Goal: Transaction & Acquisition: Subscribe to service/newsletter

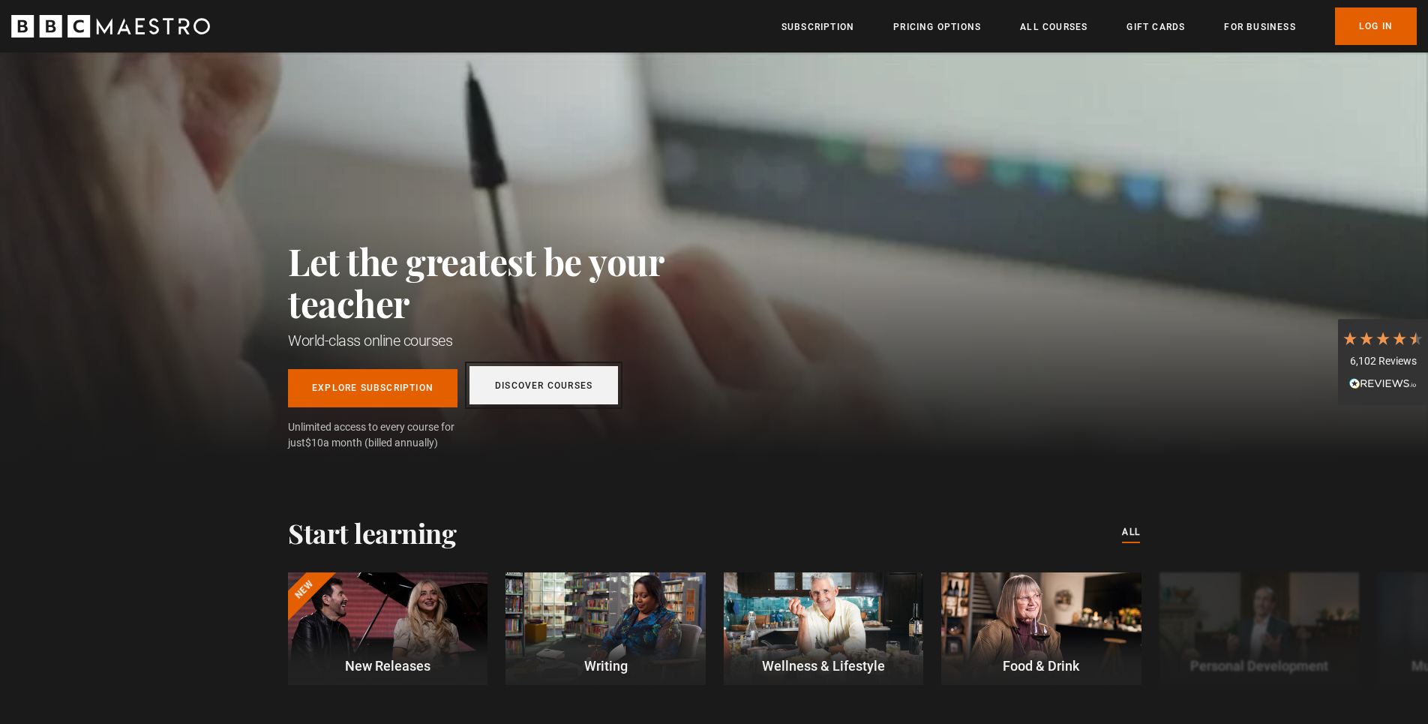
click at [527, 391] on link "Discover Courses" at bounding box center [544, 385] width 149 height 38
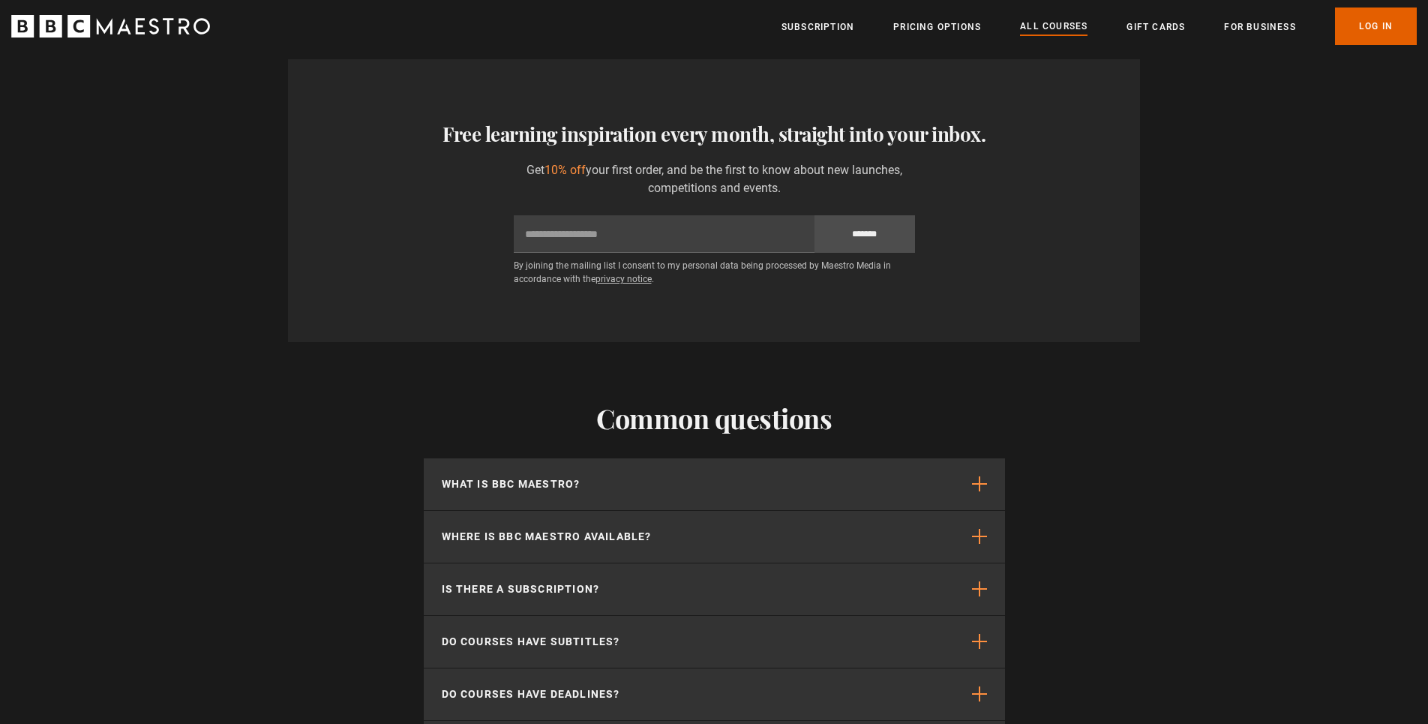
scroll to position [6561, 0]
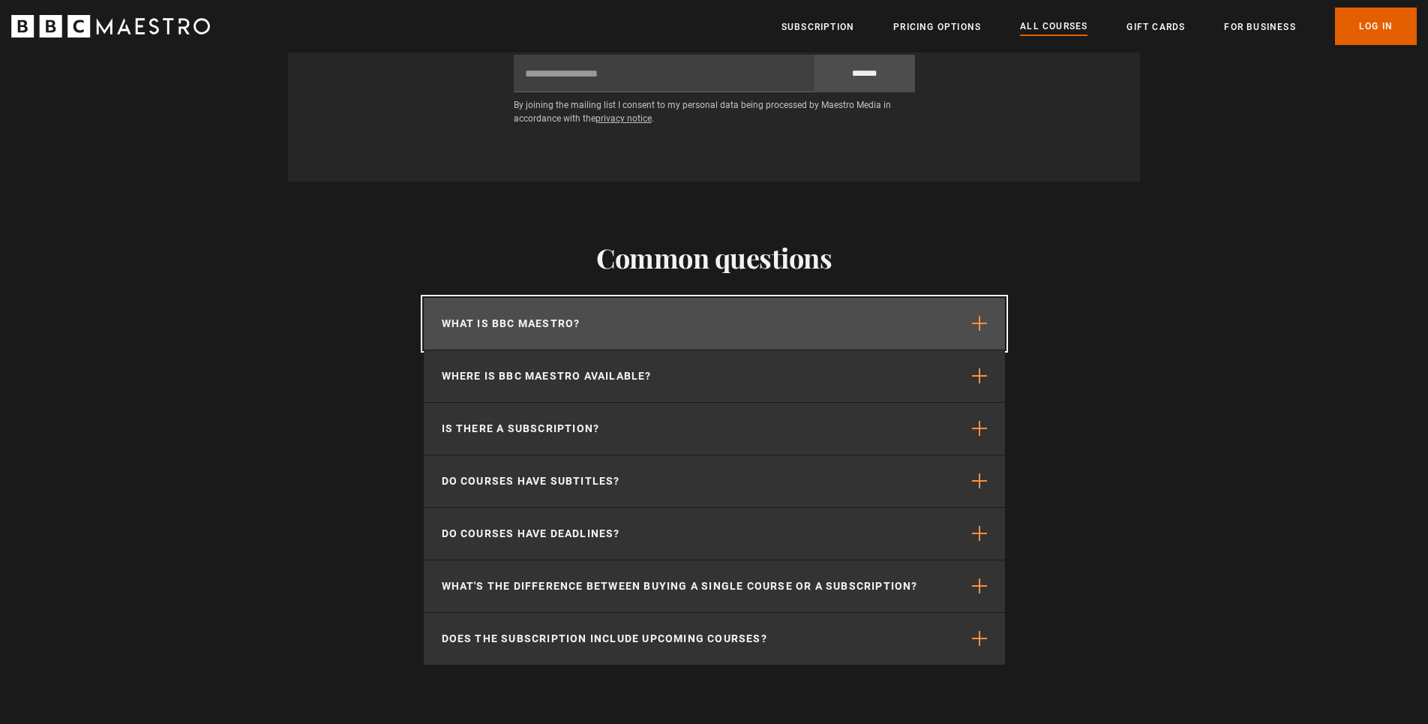
click at [976, 330] on span "button" at bounding box center [979, 323] width 15 height 15
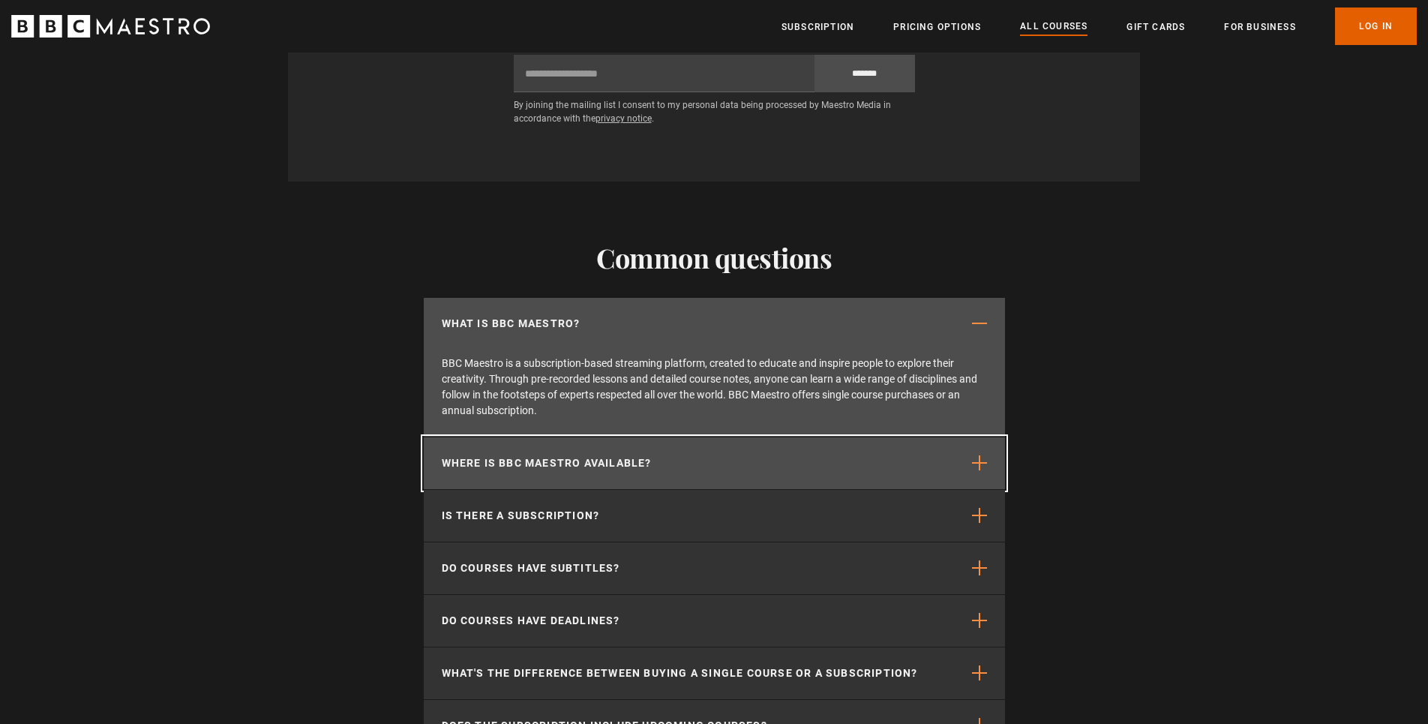
click at [989, 472] on button "Where is BBC Maestro available?" at bounding box center [714, 463] width 581 height 52
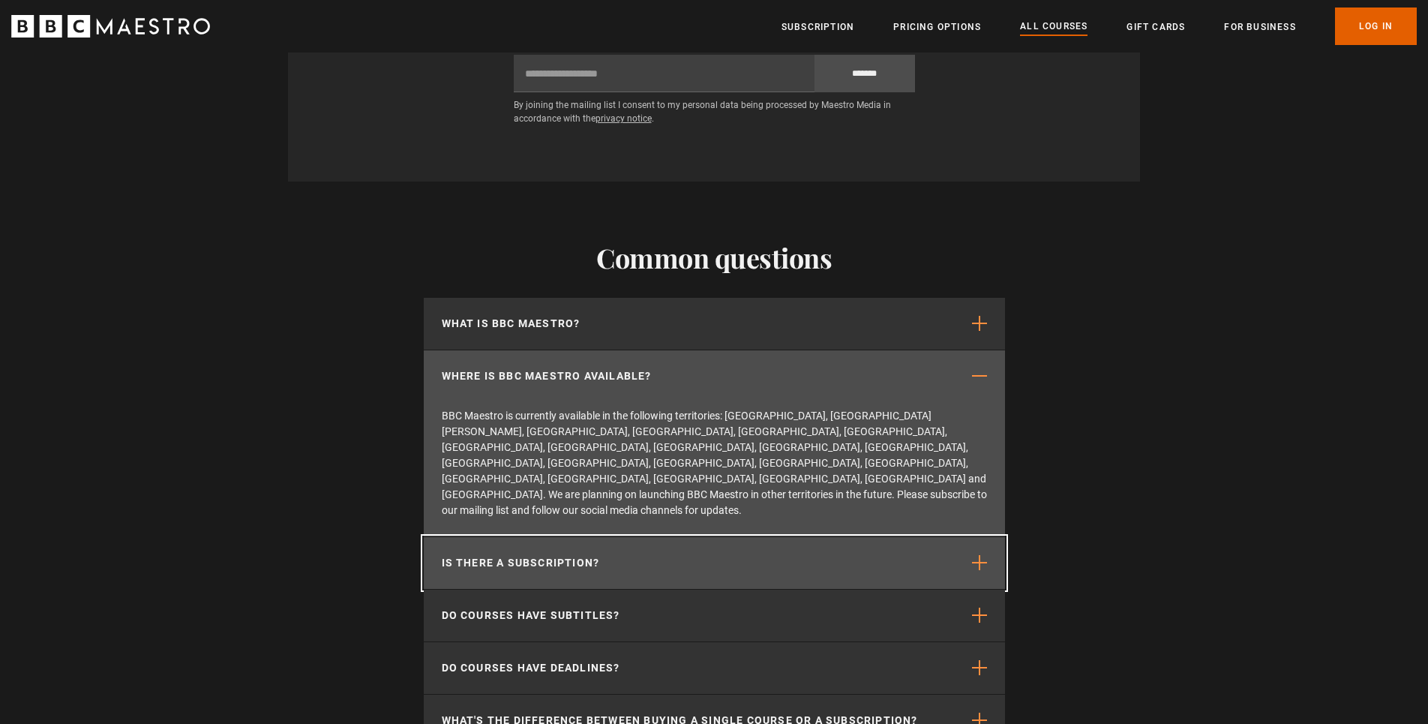
click at [997, 537] on button "Is there a subscription?" at bounding box center [714, 563] width 581 height 52
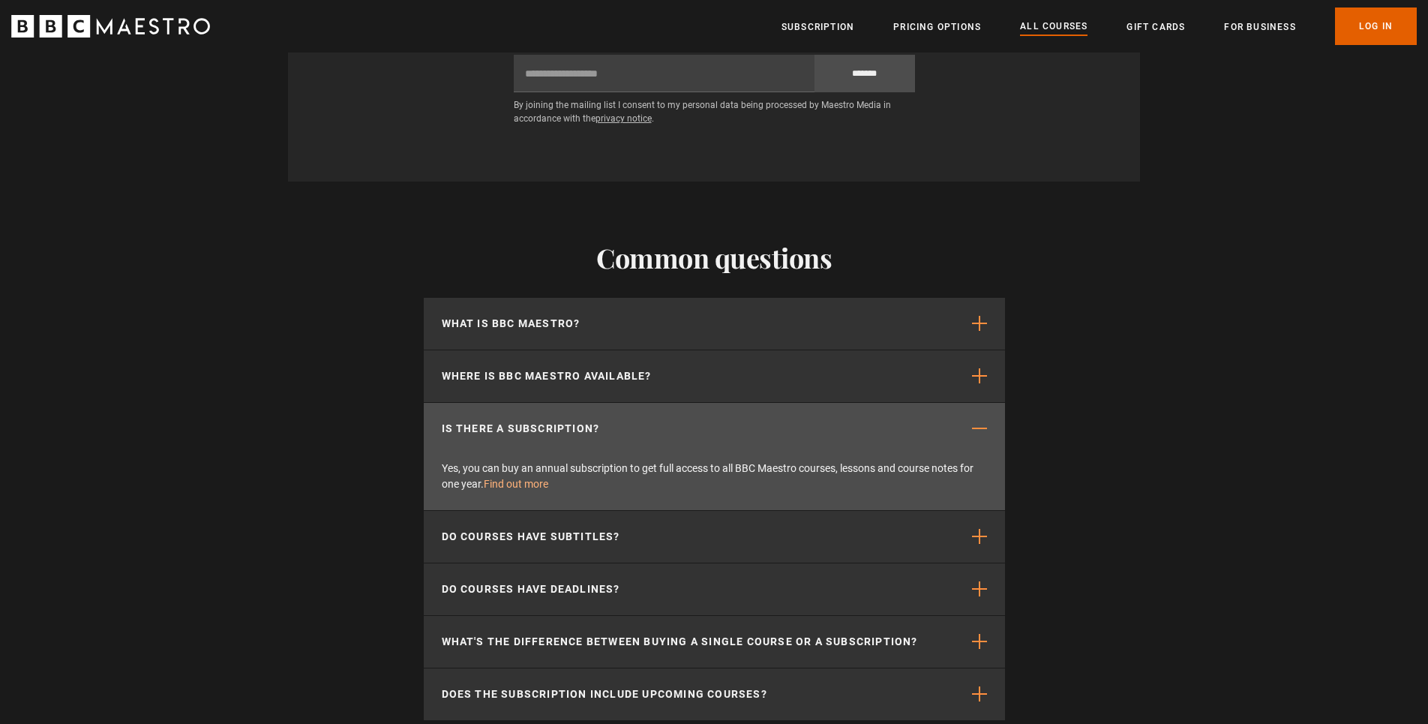
click at [530, 490] on link "Find out more" at bounding box center [516, 484] width 65 height 12
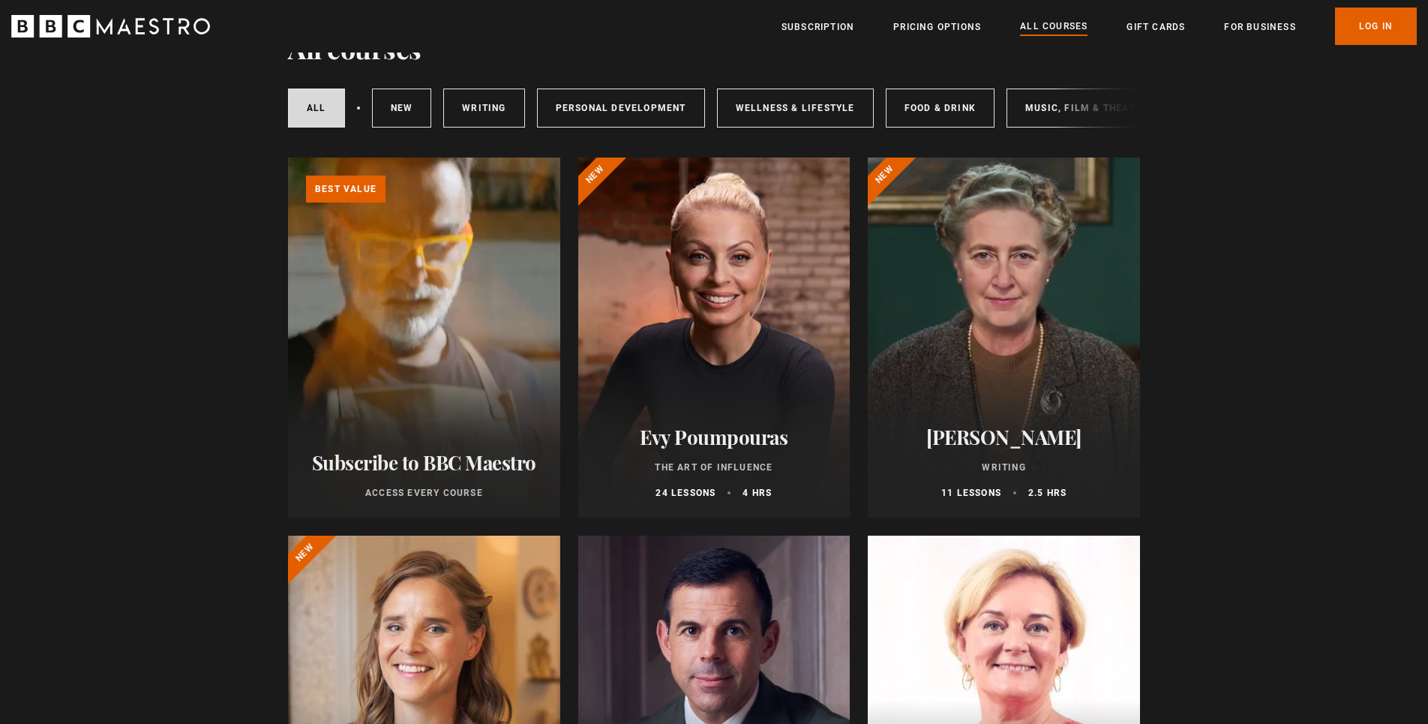
scroll to position [160, 0]
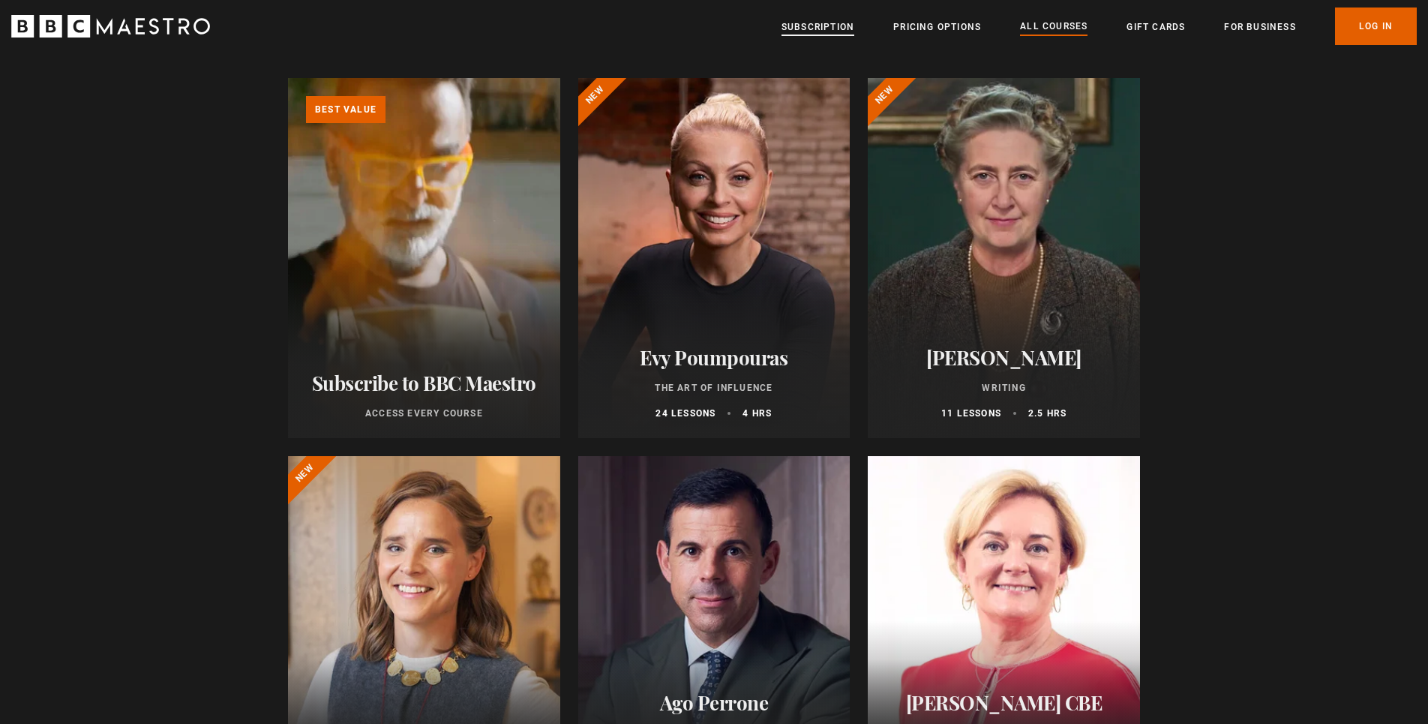
click at [812, 27] on link "Subscription" at bounding box center [818, 27] width 73 height 15
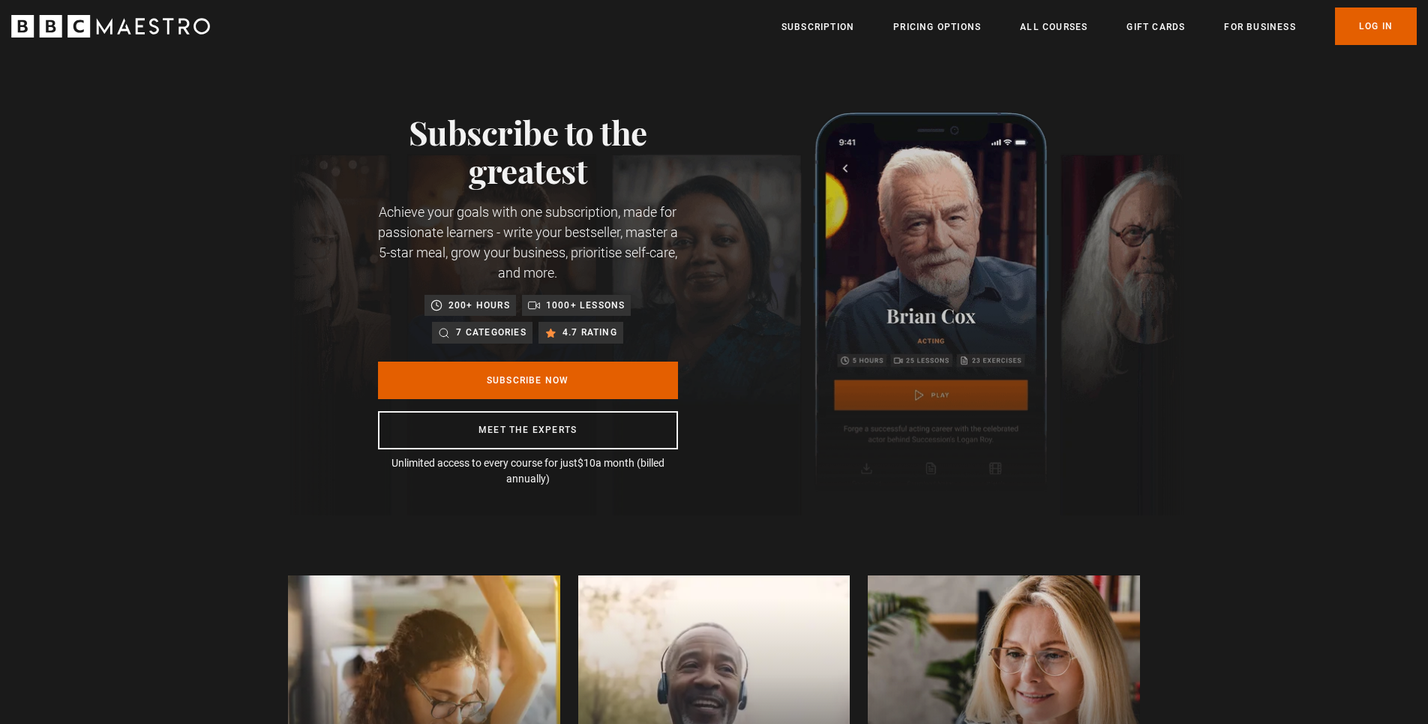
scroll to position [0, 196]
click at [838, 27] on link "Subscription" at bounding box center [818, 27] width 73 height 15
click at [824, 25] on link "Subscription" at bounding box center [818, 27] width 73 height 15
click at [540, 377] on link "Subscribe Now" at bounding box center [528, 381] width 300 height 38
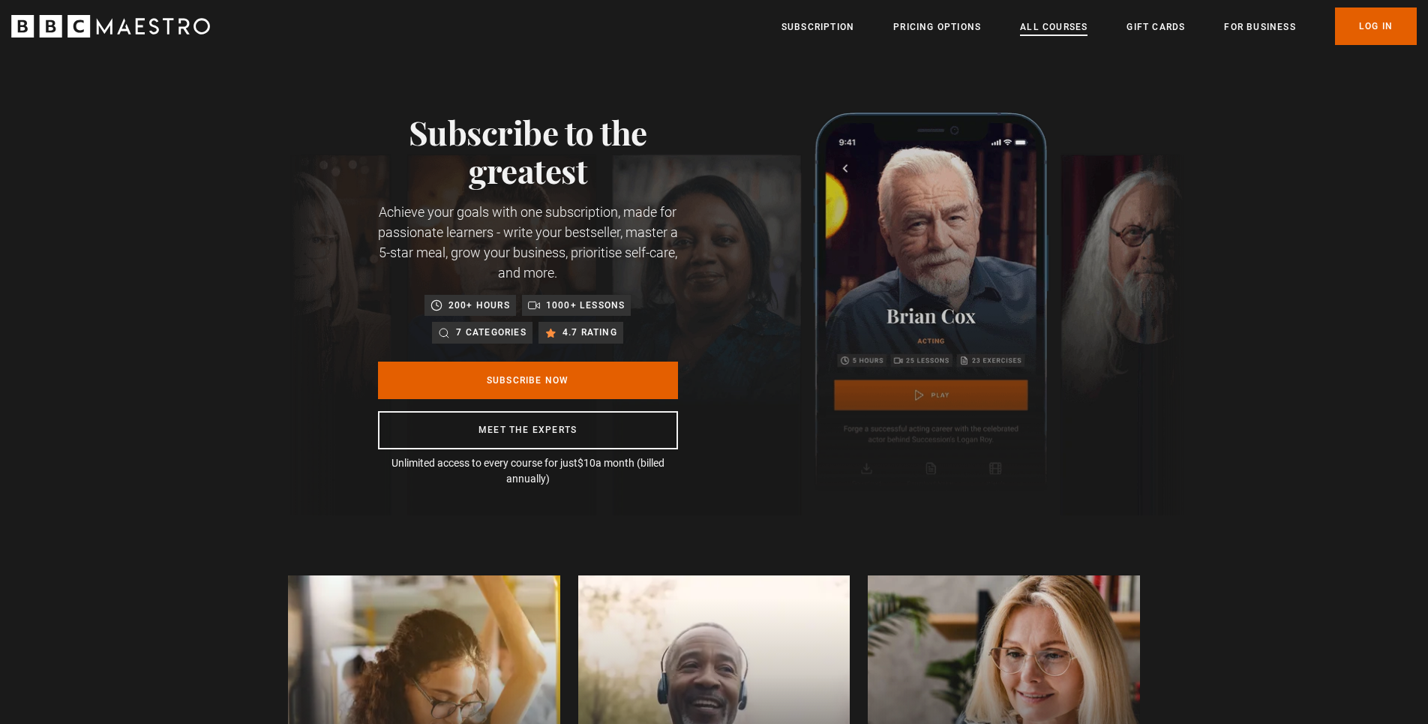
click at [1037, 24] on link "All Courses" at bounding box center [1054, 27] width 68 height 15
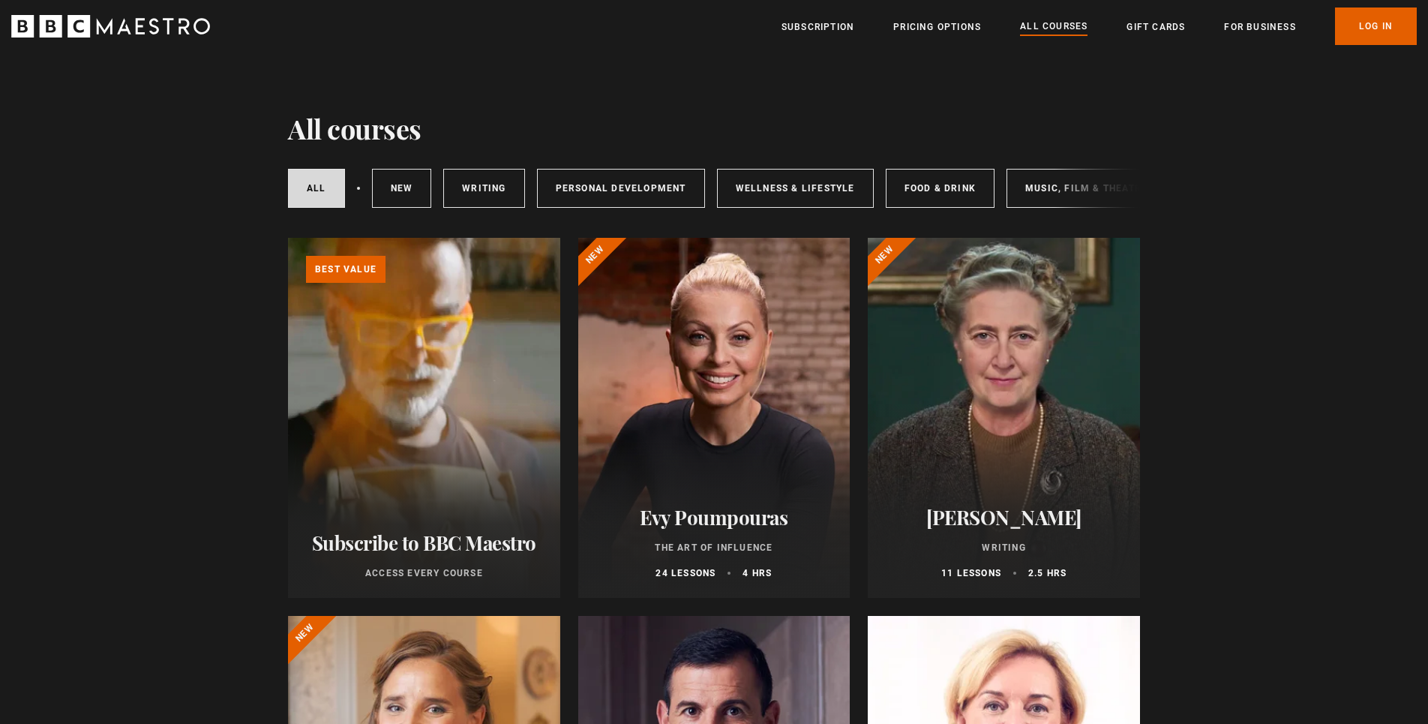
click at [354, 188] on div "All courses New courses Writing Personal Development Wellness & Lifestyle Food …" at bounding box center [842, 188] width 1109 height 39
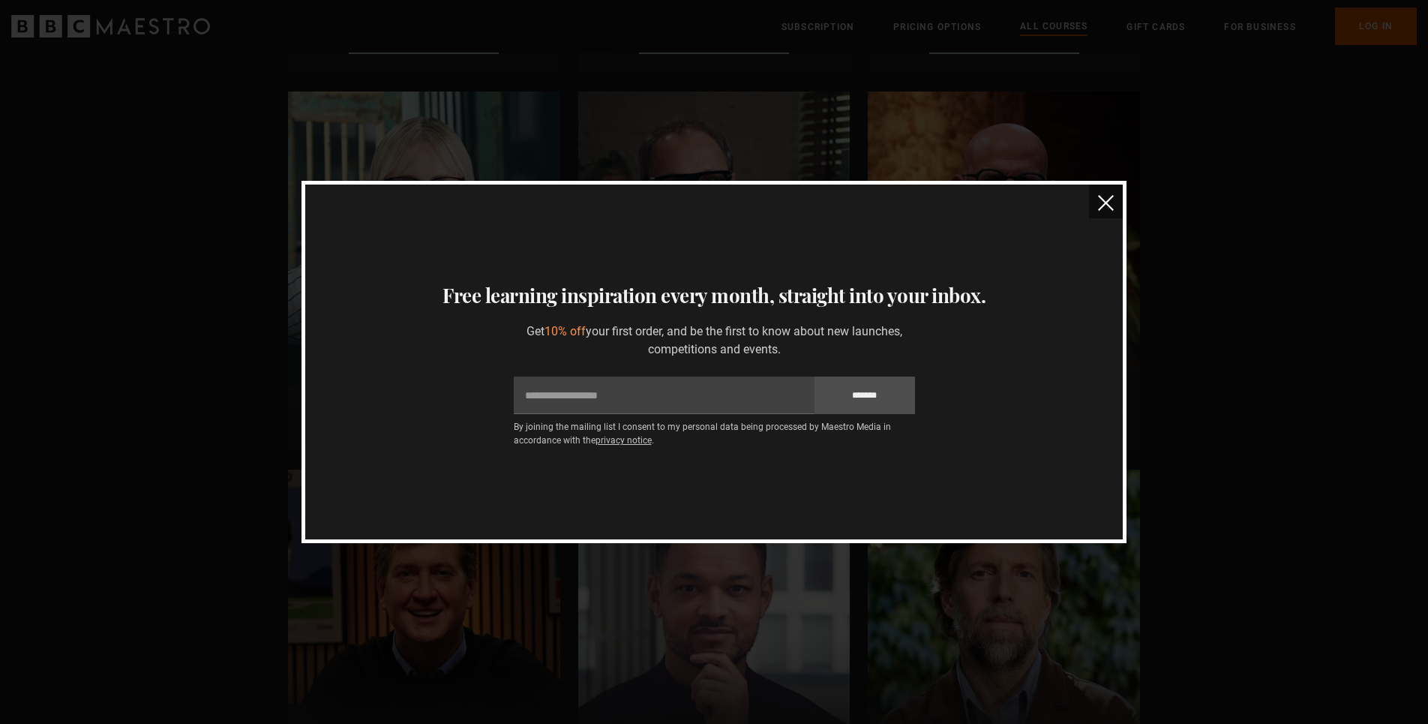
scroll to position [720, 0]
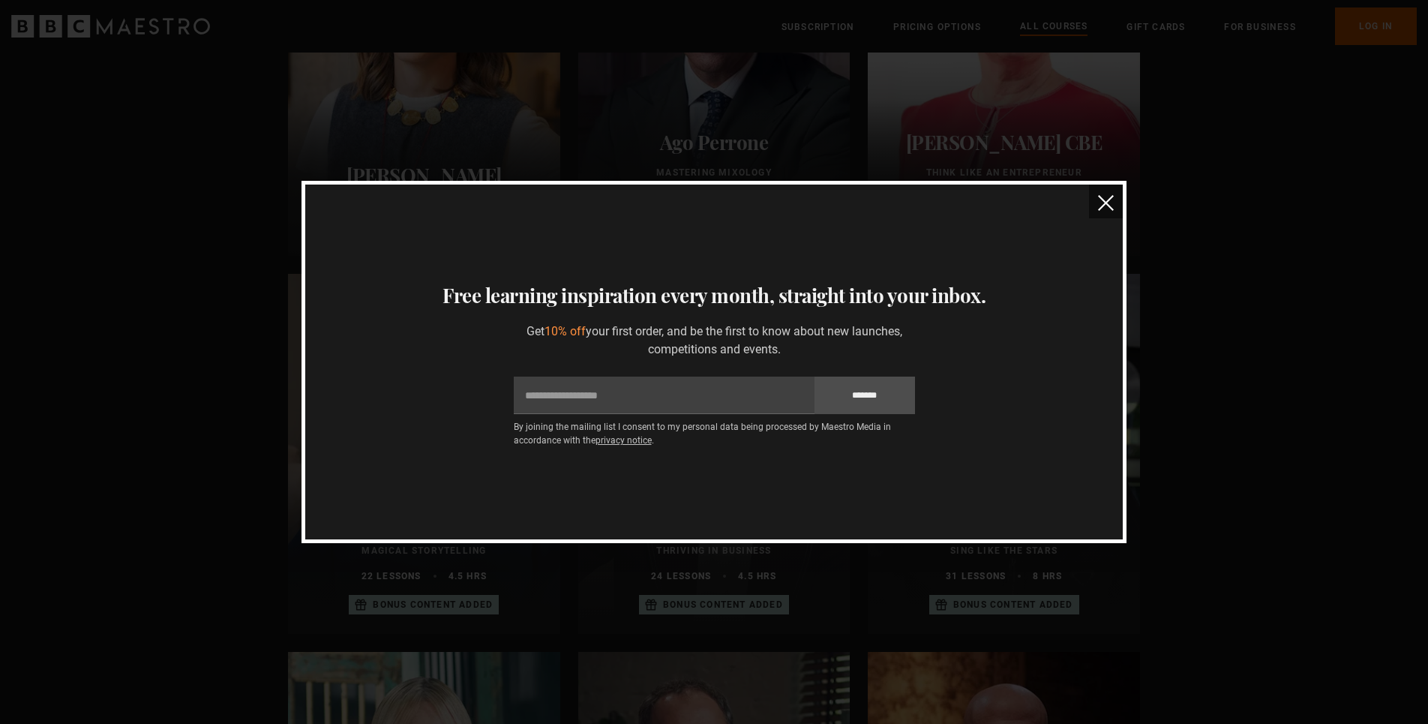
click at [1106, 201] on img "close" at bounding box center [1106, 203] width 16 height 16
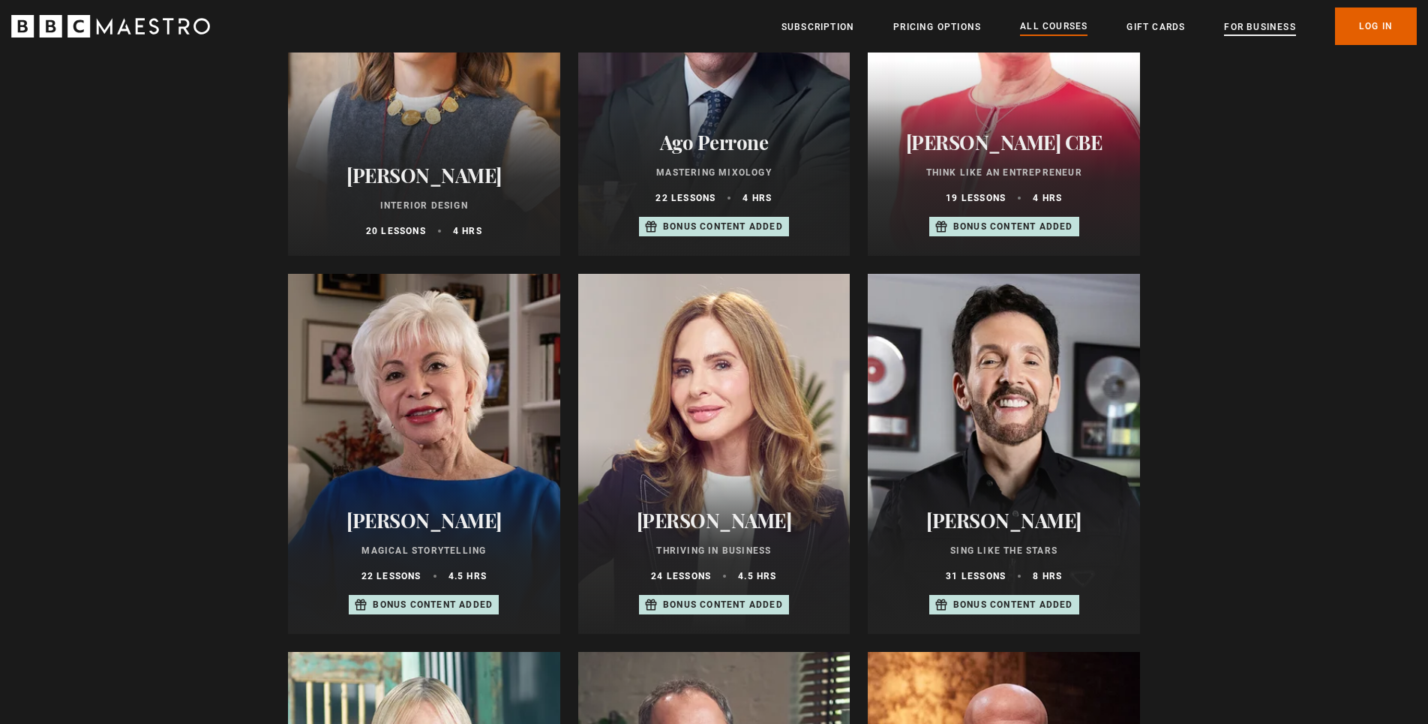
click at [1243, 22] on link "For business" at bounding box center [1259, 27] width 71 height 15
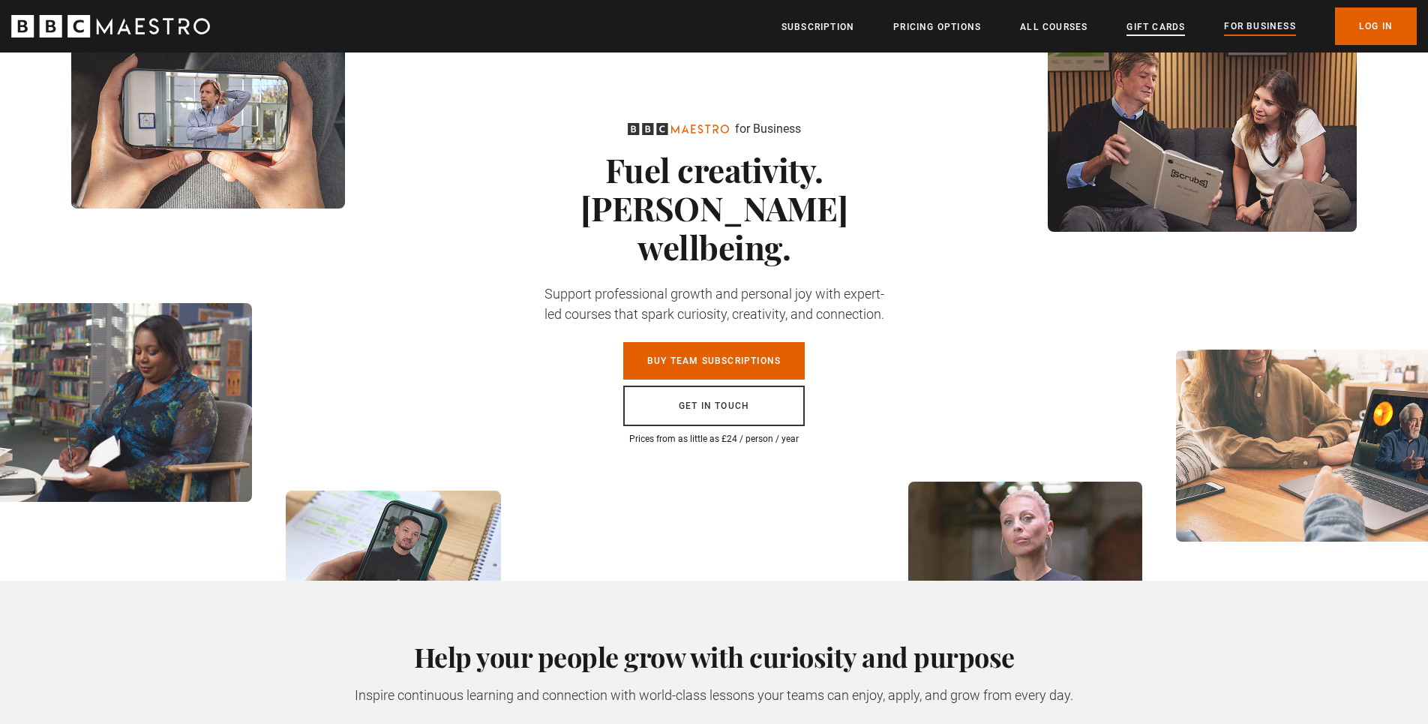
click at [1169, 23] on link "Gift Cards" at bounding box center [1156, 27] width 59 height 15
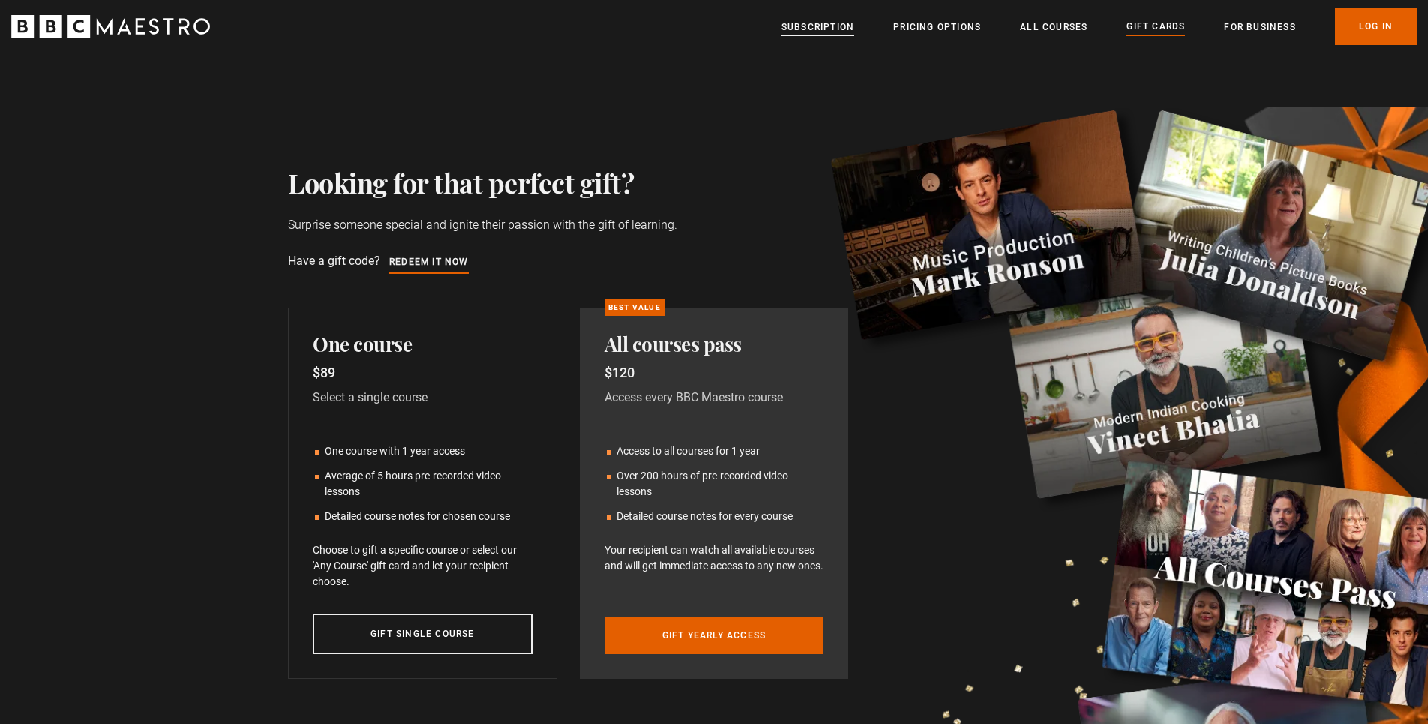
click at [791, 24] on link "Subscription" at bounding box center [818, 27] width 73 height 15
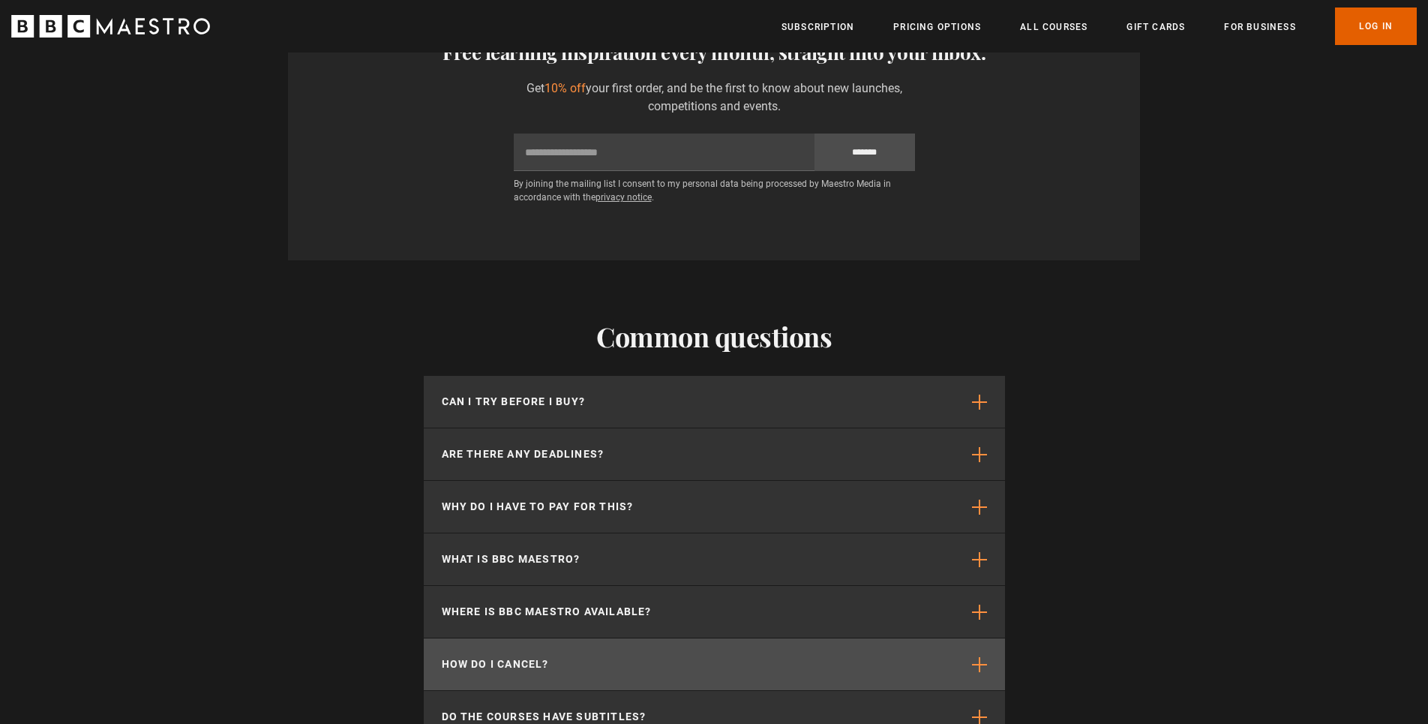
scroll to position [3921, 0]
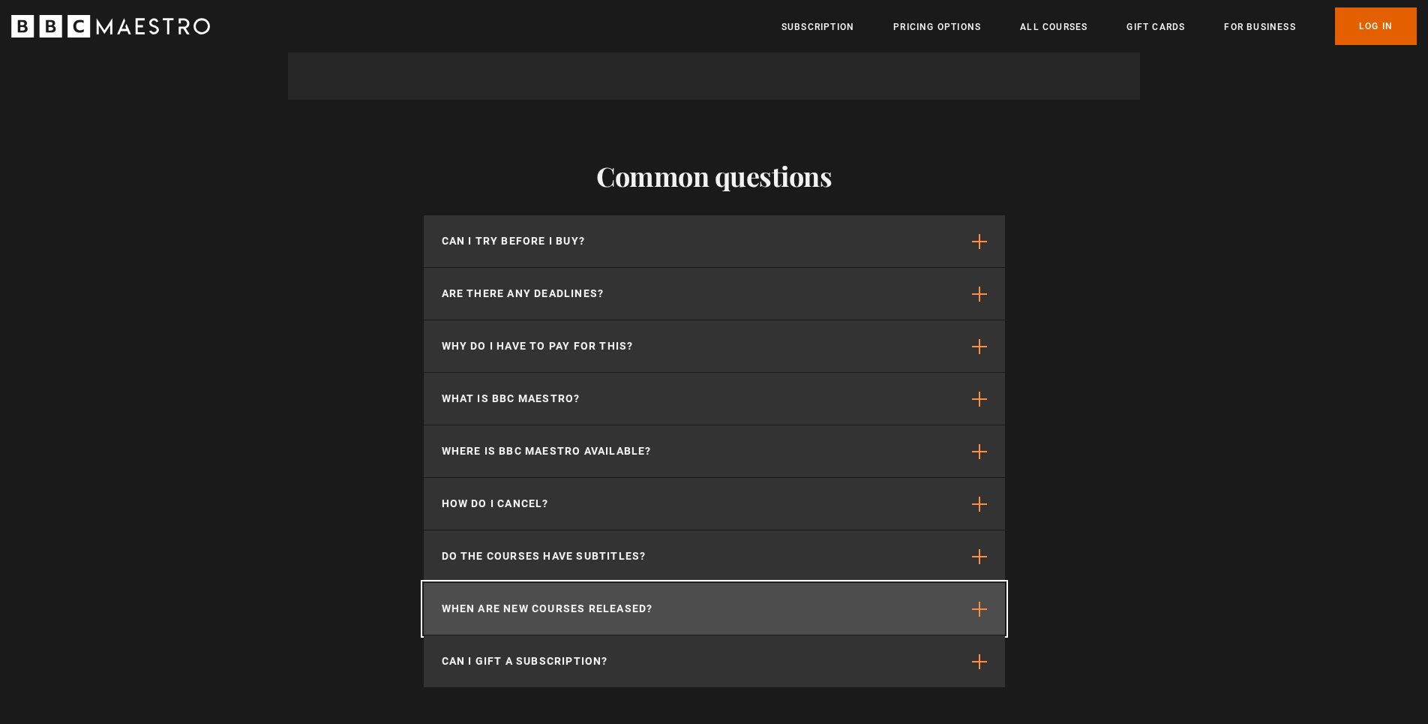
click at [980, 602] on span "button" at bounding box center [979, 609] width 15 height 15
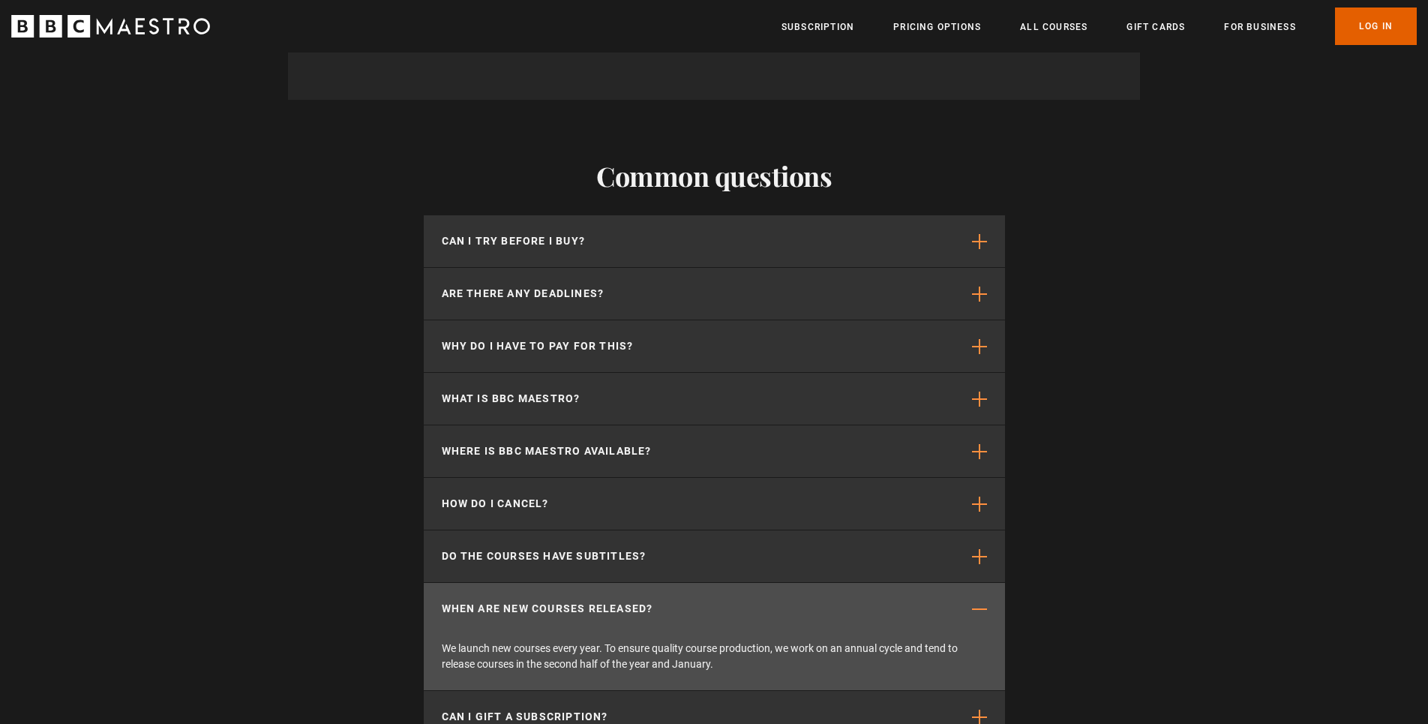
scroll to position [0, 1375]
